Goal: Task Accomplishment & Management: Use online tool/utility

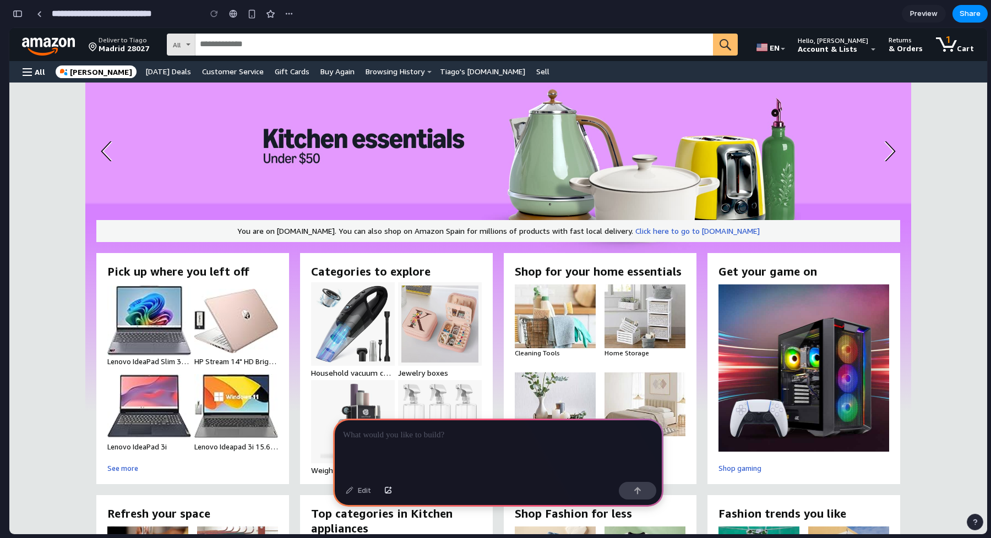
click at [303, 256] on div "Categories to explore Categories to explore Household vacuum cleaners Household…" at bounding box center [396, 368] width 193 height 231
click at [384, 438] on div at bounding box center [498, 448] width 330 height 59
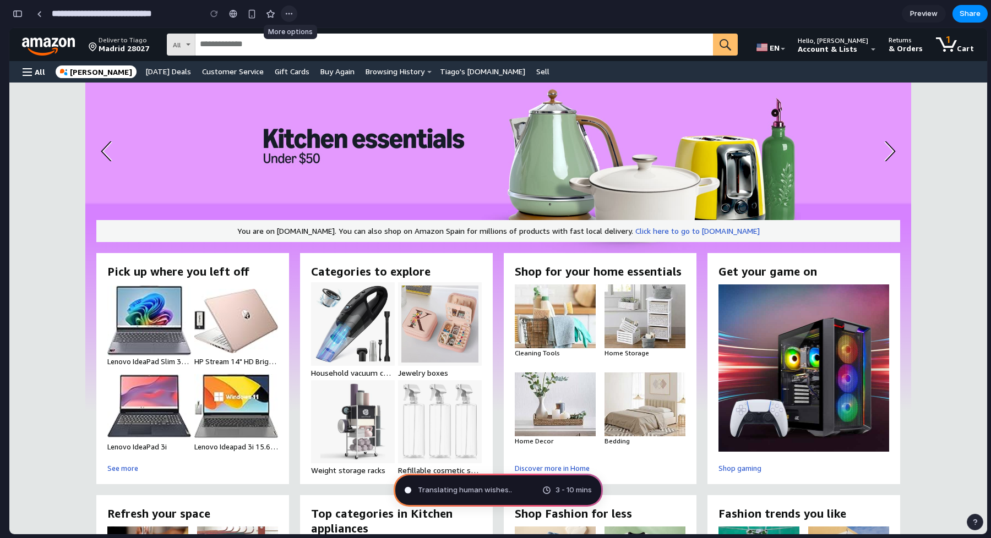
click at [286, 16] on div "button" at bounding box center [289, 13] width 9 height 9
click at [323, 16] on div "Duplicate Delete" at bounding box center [495, 269] width 991 height 538
click at [969, 17] on span "Share" at bounding box center [969, 13] width 21 height 11
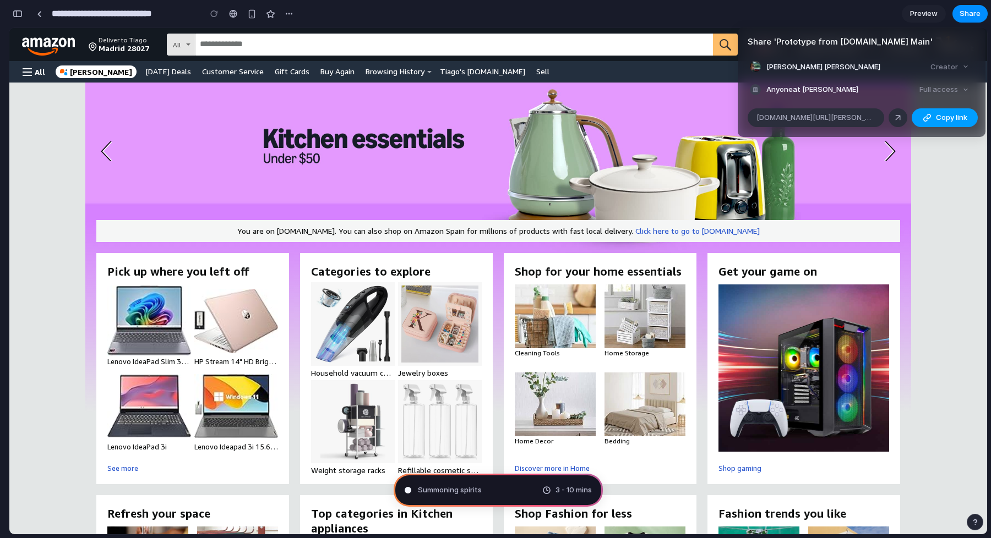
click at [944, 118] on span "Copy link" at bounding box center [951, 117] width 31 height 11
click at [953, 178] on div "Share ' Prototype from [DOMAIN_NAME] Main ' [PERSON_NAME] [PERSON_NAME] Creator…" at bounding box center [495, 269] width 991 height 538
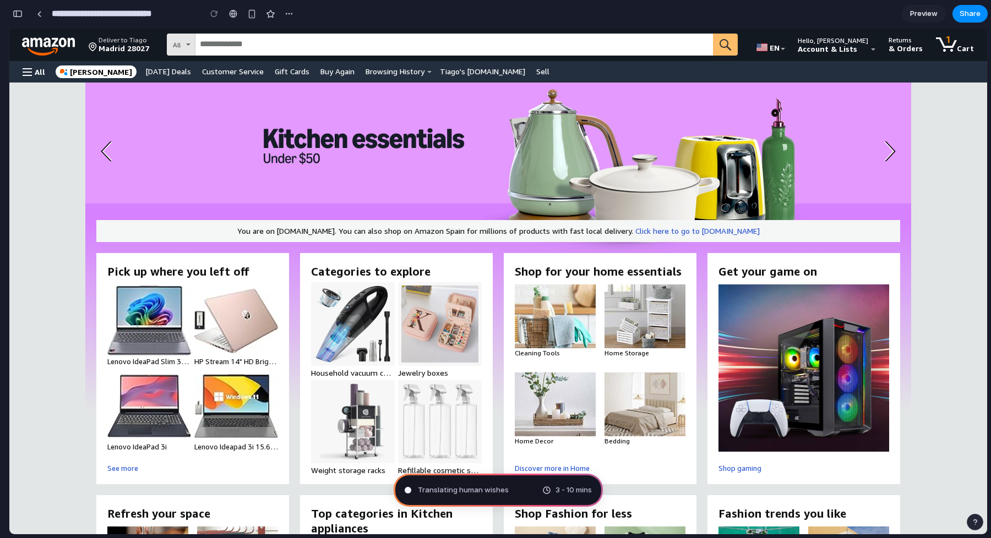
click at [521, 485] on div "Translating human wishes 3 - 10 mins" at bounding box center [497, 490] width 209 height 33
click at [524, 490] on div "Translating human wishes ... 3 - 10 mins" at bounding box center [497, 490] width 209 height 33
click at [499, 493] on div "Brewing product ideas 3 - 10 mins" at bounding box center [497, 490] width 209 height 33
click at [490, 491] on span "Consulting the digital oracle ..." at bounding box center [469, 490] width 103 height 11
click at [499, 489] on span "Consulting the digital oracle ..." at bounding box center [469, 490] width 103 height 11
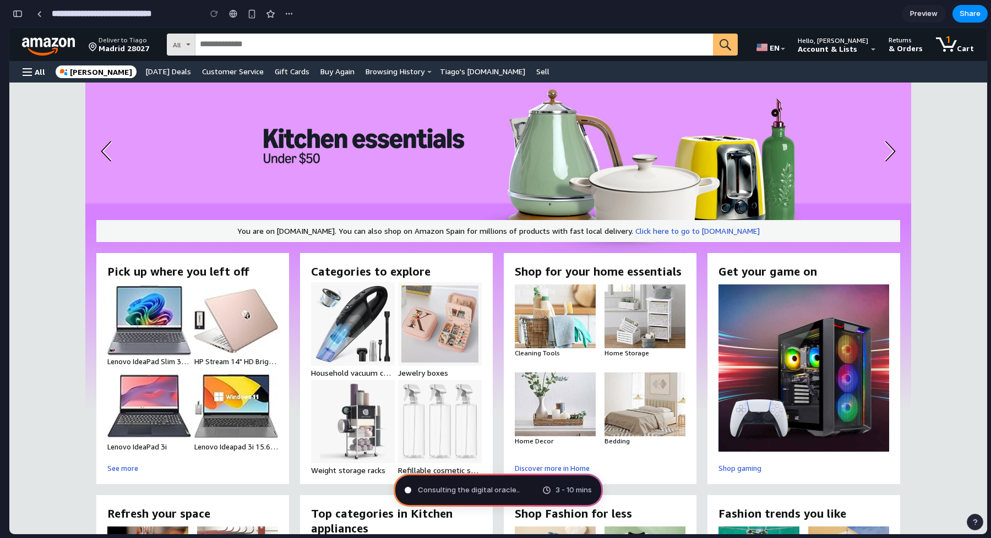
click at [517, 490] on div "Consulting the digital oracle .. 3 - 10 mins" at bounding box center [497, 490] width 209 height 33
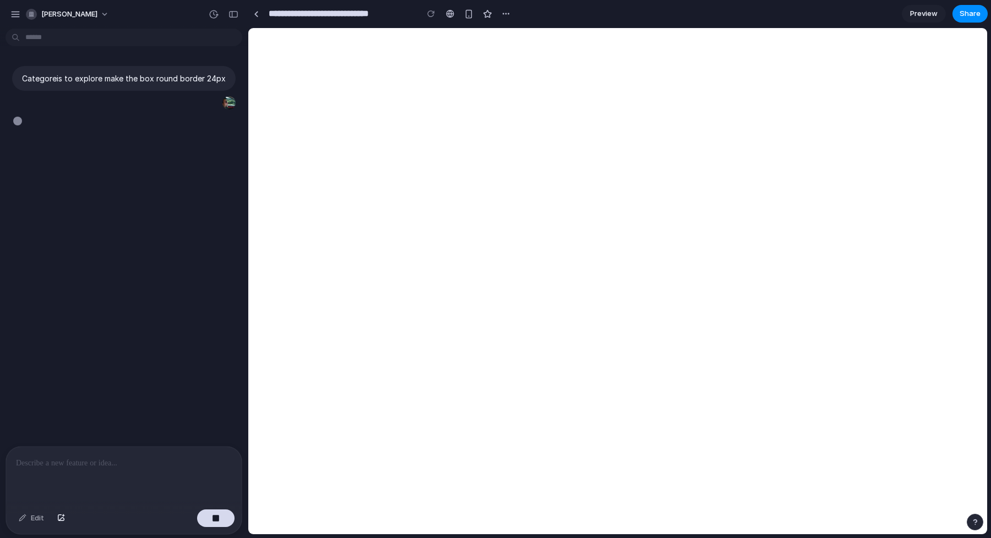
type input "**********"
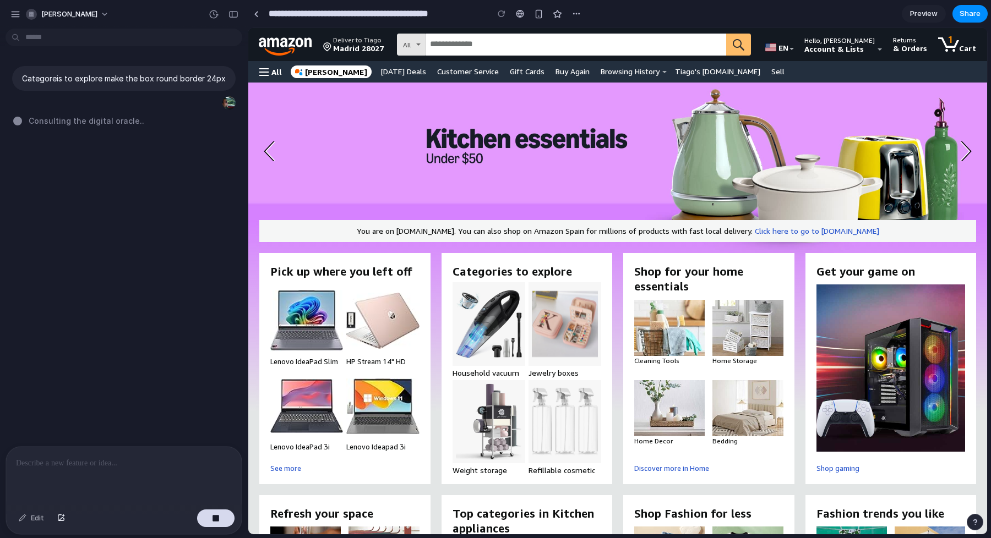
click at [30, 479] on div at bounding box center [124, 476] width 236 height 58
click at [63, 518] on div "button" at bounding box center [61, 518] width 8 height 7
click at [42, 521] on div "Edit" at bounding box center [31, 519] width 36 height 18
click at [54, 491] on div at bounding box center [124, 476] width 236 height 58
click at [32, 516] on div "Edit" at bounding box center [31, 519] width 36 height 18
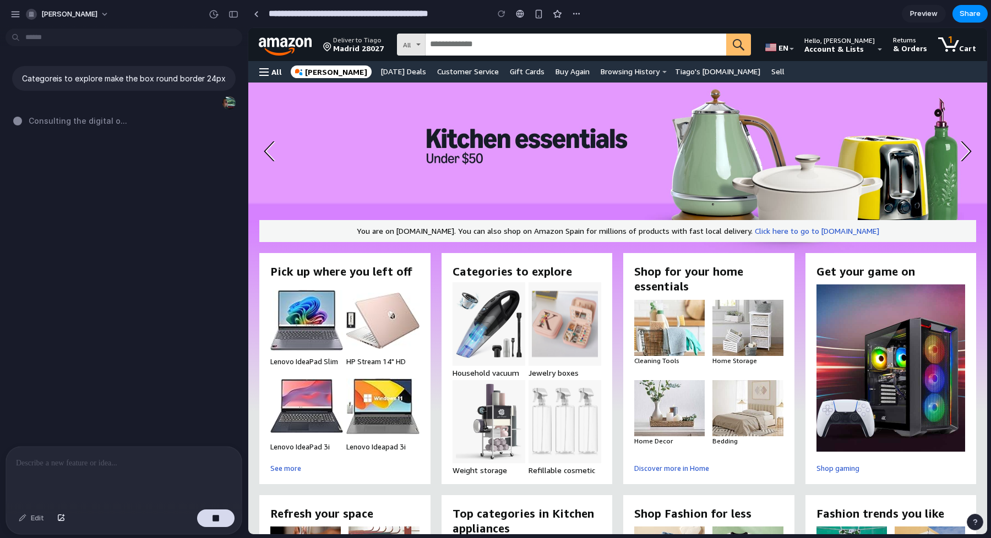
click at [420, 299] on div "Lenovo IdeaPad Slim 3X - 2025 - Everyday AI Laptop - Copilot+ PC - 15.3" WUXGA …" at bounding box center [344, 368] width 171 height 167
drag, startPoint x: 422, startPoint y: 264, endPoint x: 422, endPoint y: 271, distance: 7.2
click at [422, 271] on div "Pick up where you left off Pick up where you left off" at bounding box center [344, 271] width 171 height 15
click at [419, 256] on div "Pick up where you left off Pick up where you left off Lenovo IdeaPad Slim 3X - …" at bounding box center [344, 368] width 171 height 231
click at [172, 450] on div at bounding box center [124, 476] width 236 height 58
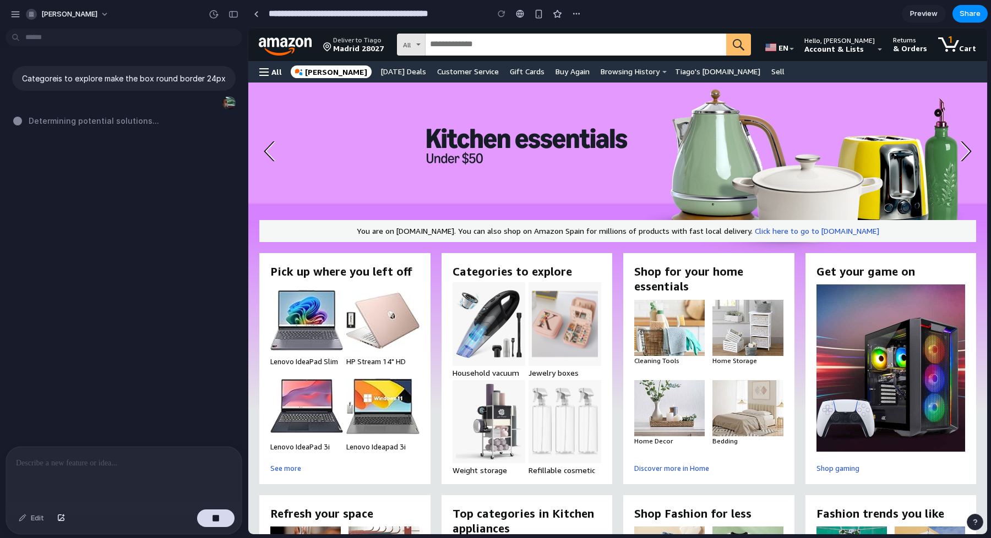
click at [593, 276] on span "Categories to explore" at bounding box center [526, 271] width 149 height 15
click at [40, 469] on div at bounding box center [124, 476] width 236 height 58
click at [540, 20] on button "button" at bounding box center [539, 14] width 17 height 17
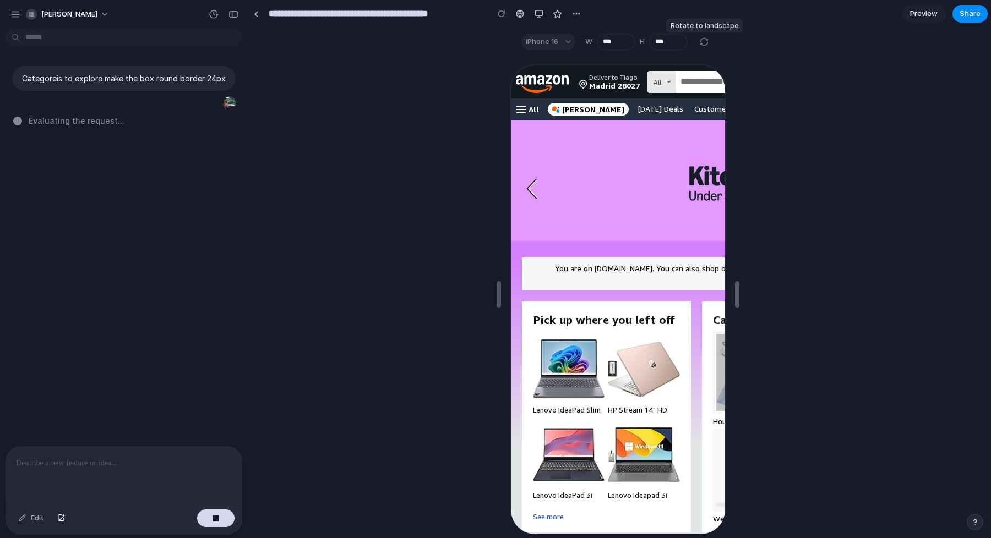
click at [704, 40] on div at bounding box center [703, 41] width 13 height 13
click at [539, 12] on div "button" at bounding box center [538, 13] width 9 height 9
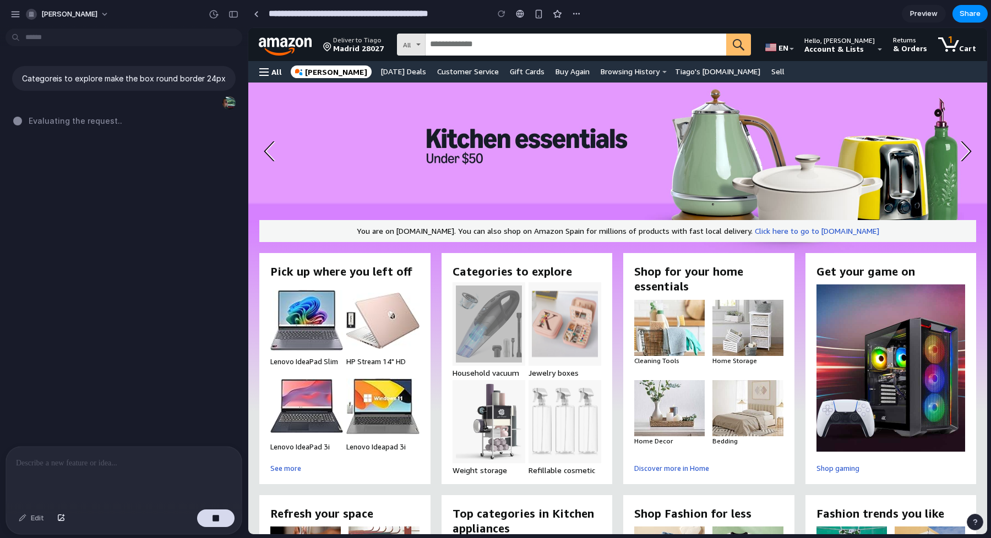
click at [97, 468] on div at bounding box center [124, 476] width 236 height 58
